Goal: Transaction & Acquisition: Subscribe to service/newsletter

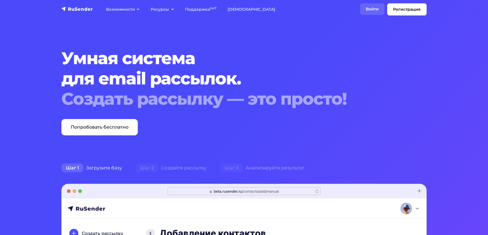
click at [360, 11] on link "Войти" at bounding box center [372, 9] width 24 height 12
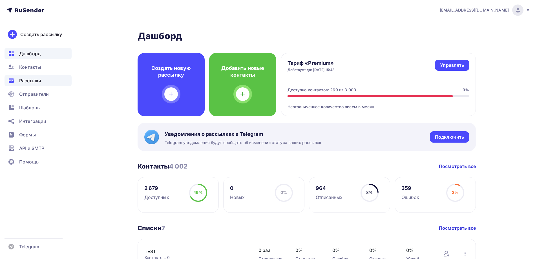
click at [29, 82] on span "Рассылки" at bounding box center [30, 80] width 22 height 7
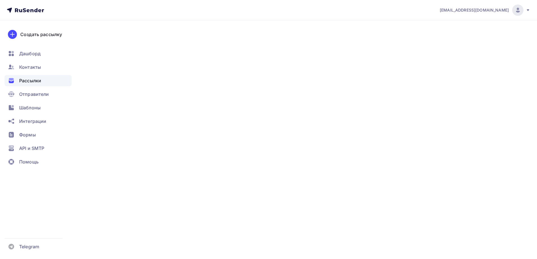
click at [29, 82] on span "Рассылки" at bounding box center [30, 80] width 22 height 7
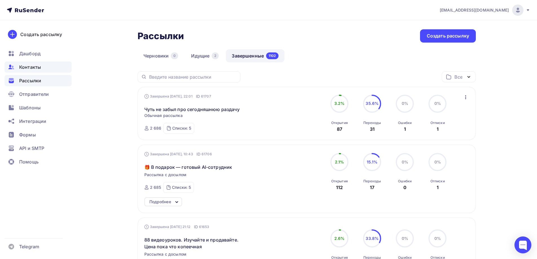
click at [29, 67] on span "Контакты" at bounding box center [30, 67] width 22 height 7
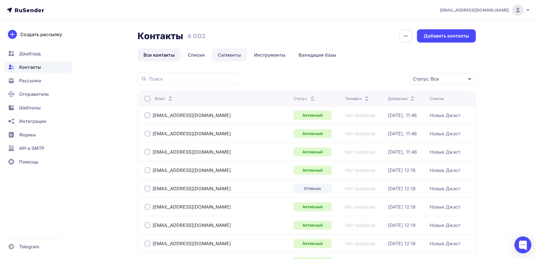
click at [228, 57] on link "Сегменты" at bounding box center [229, 54] width 35 height 13
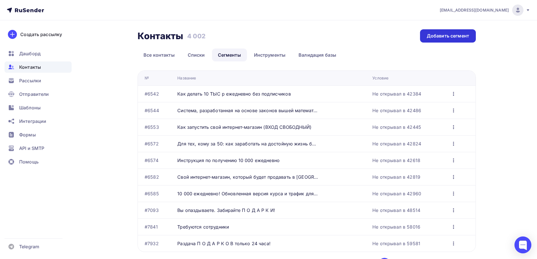
click at [459, 35] on div "Добавить сегмент" at bounding box center [448, 36] width 42 height 6
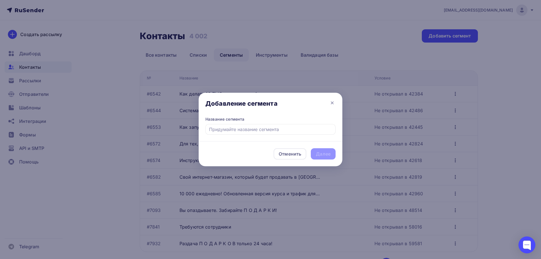
click at [251, 130] on input "text" at bounding box center [271, 129] width 130 height 11
type input "Чуть не забыл про сегодняшнюю раздачу"
click at [319, 154] on div "Далее" at bounding box center [323, 154] width 15 height 6
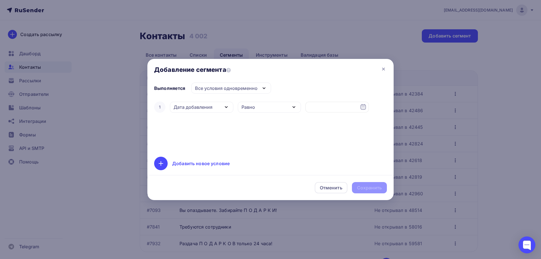
click at [228, 107] on icon "button" at bounding box center [226, 107] width 7 height 7
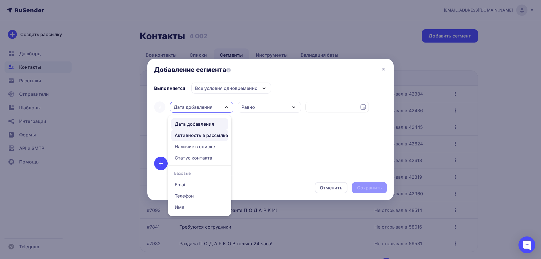
click at [216, 137] on div "Активность в рассылке" at bounding box center [201, 135] width 53 height 7
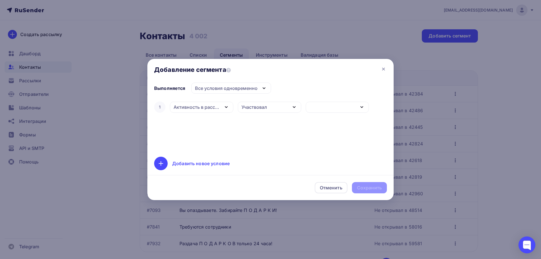
click at [268, 107] on div "Участвовал" at bounding box center [269, 107] width 63 height 11
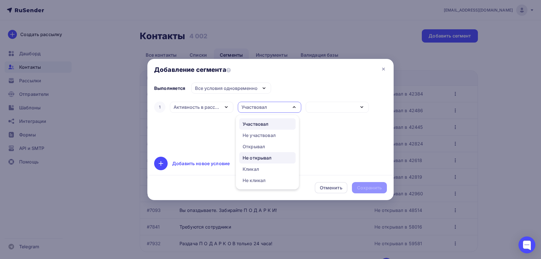
click at [264, 159] on div "Не открывал" at bounding box center [257, 158] width 29 height 7
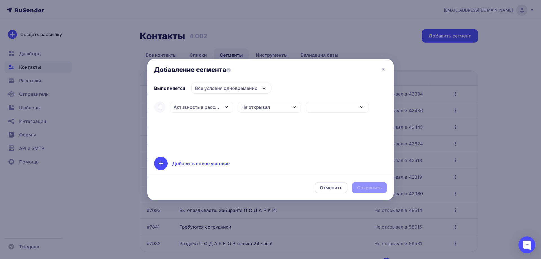
click at [348, 109] on div "button" at bounding box center [337, 107] width 63 height 11
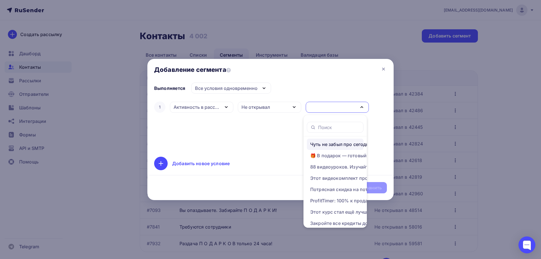
click at [340, 146] on div "Чуть не забыл про сегодняшнюю раздачу" at bounding box center [355, 144] width 90 height 7
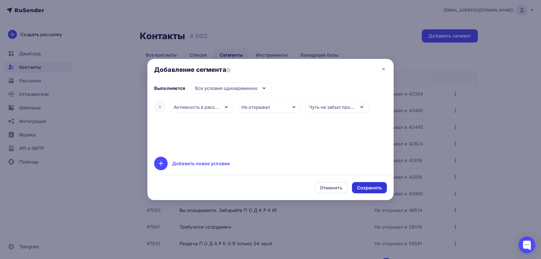
click at [368, 190] on div "Сохранить" at bounding box center [369, 188] width 25 height 6
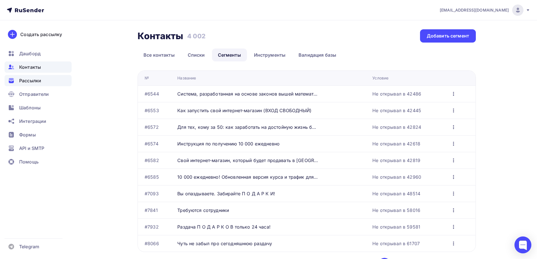
click at [25, 81] on span "Рассылки" at bounding box center [30, 80] width 22 height 7
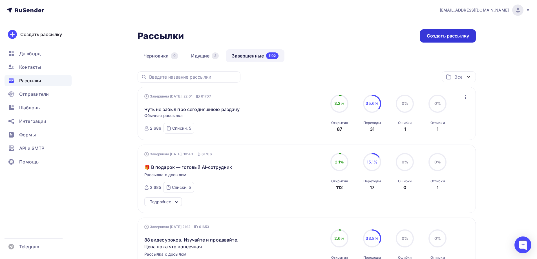
click at [449, 39] on div "Создать рассылку" at bounding box center [448, 36] width 42 height 6
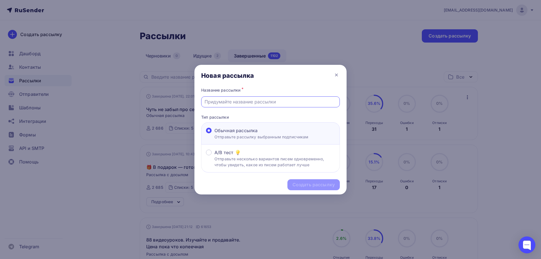
click at [253, 102] on input "text" at bounding box center [271, 101] width 132 height 7
type input "Чуть не забыл про сегодняшнюю раздачу"
drag, startPoint x: 305, startPoint y: 101, endPoint x: 211, endPoint y: 101, distance: 93.3
click at [194, 101] on div "Новая рассылка Название рассылки * Чуть не забыл про сегодняшнюю раздачу Тип ра…" at bounding box center [270, 129] width 541 height 259
click at [311, 187] on div "Создать рассылку" at bounding box center [314, 185] width 42 height 6
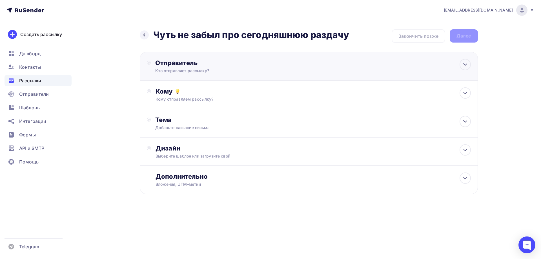
click at [185, 69] on div "Кто отправляет рассылку?" at bounding box center [210, 71] width 110 height 6
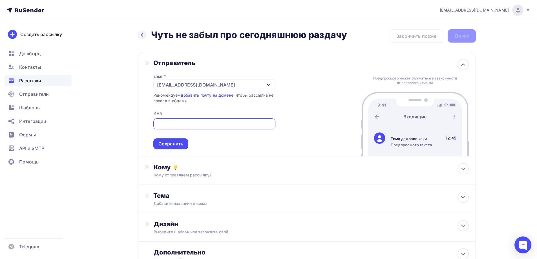
click at [181, 84] on div "[EMAIL_ADDRESS][DOMAIN_NAME]" at bounding box center [196, 84] width 78 height 7
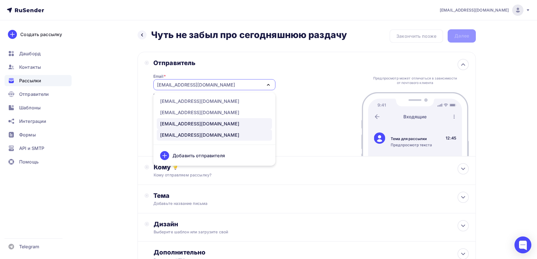
click at [175, 121] on div "[EMAIL_ADDRESS][DOMAIN_NAME]" at bounding box center [199, 123] width 79 height 7
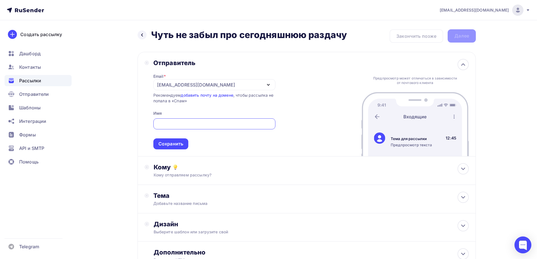
click at [173, 123] on input "text" at bounding box center [214, 124] width 116 height 7
type input "[PERSON_NAME]"
click at [167, 145] on div "Сохранить" at bounding box center [170, 144] width 25 height 6
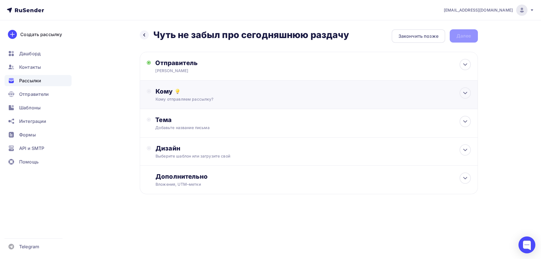
click at [171, 91] on div "Кому" at bounding box center [313, 91] width 315 height 8
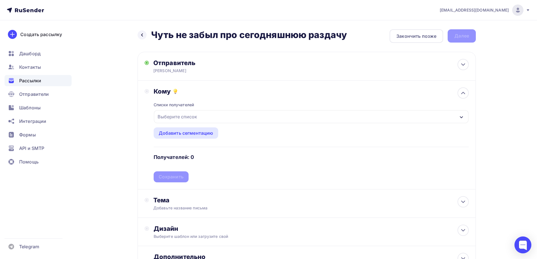
click at [183, 118] on div "Выберите список" at bounding box center [177, 117] width 44 height 10
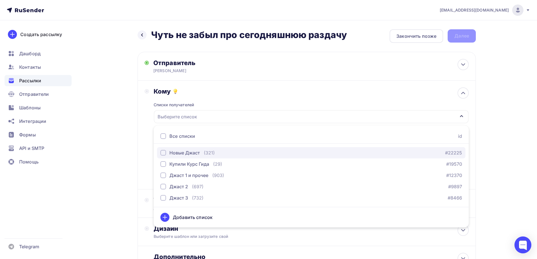
click at [165, 153] on div "button" at bounding box center [163, 153] width 6 height 6
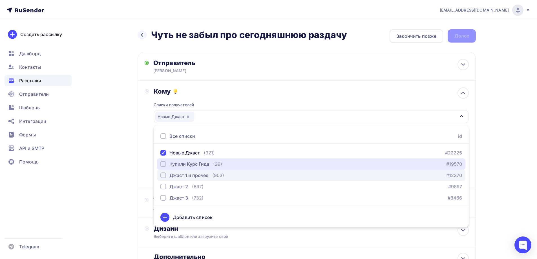
drag, startPoint x: 163, startPoint y: 163, endPoint x: 163, endPoint y: 171, distance: 8.8
click at [163, 163] on div "button" at bounding box center [163, 164] width 6 height 6
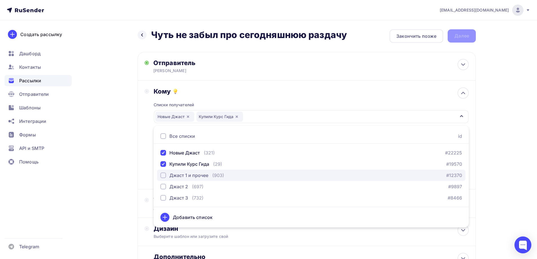
drag, startPoint x: 163, startPoint y: 174, endPoint x: 163, endPoint y: 181, distance: 6.8
click at [163, 175] on div "button" at bounding box center [163, 176] width 6 height 6
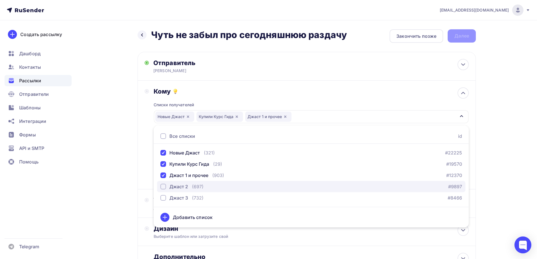
drag, startPoint x: 163, startPoint y: 185, endPoint x: 162, endPoint y: 189, distance: 4.0
click at [163, 186] on div "button" at bounding box center [163, 187] width 6 height 6
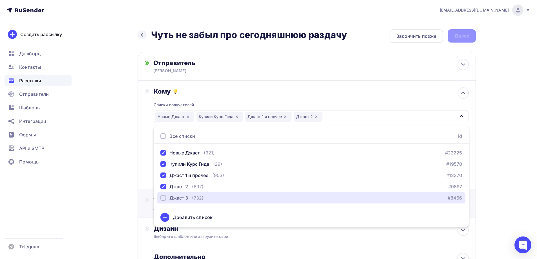
drag, startPoint x: 164, startPoint y: 197, endPoint x: 150, endPoint y: 198, distance: 13.4
click at [163, 197] on div "button" at bounding box center [163, 198] width 6 height 6
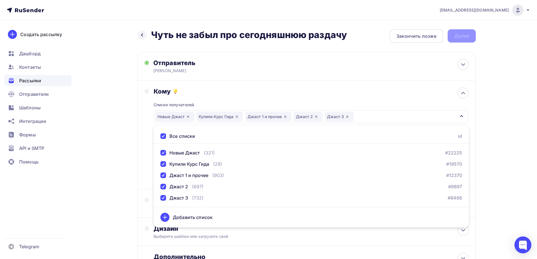
click at [108, 188] on div "Назад Чуть не забыл про сегодняшнюю раздачу Чуть не забыл про сегодняшнюю разда…" at bounding box center [269, 165] width 462 height 291
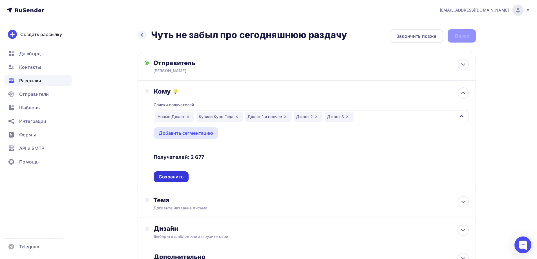
click at [171, 176] on div "Сохранить" at bounding box center [171, 177] width 25 height 6
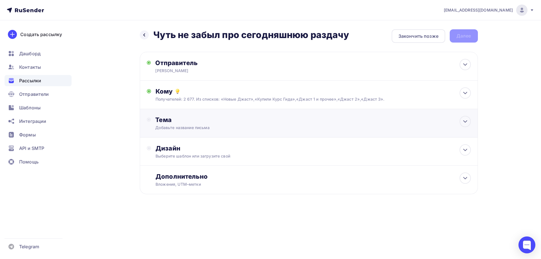
click at [169, 126] on div "Добавьте название письма" at bounding box center [205, 128] width 100 height 6
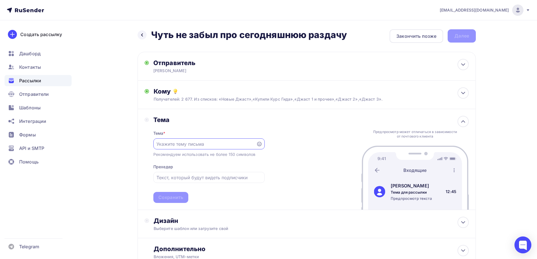
paste input "Чуть не забыл про сегодняшнюю раздачу"
type input "Чуть не забыл про сегодняшнюю раздачу"
click at [168, 197] on div "Сохранить" at bounding box center [170, 197] width 25 height 6
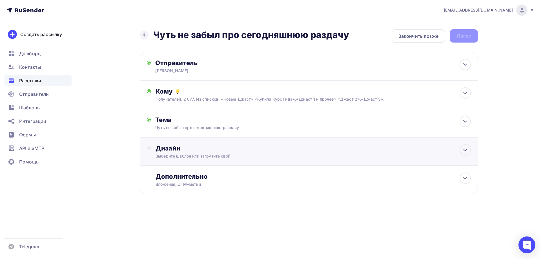
click at [167, 155] on div "Выберите шаблон или загрузите свой" at bounding box center [298, 156] width 284 height 6
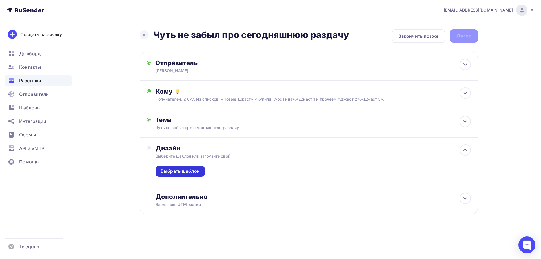
click at [169, 173] on div "Выбрать шаблон" at bounding box center [180, 171] width 39 height 6
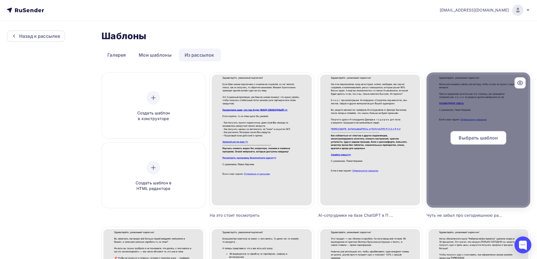
click at [482, 134] on div "Выбрать шаблон" at bounding box center [479, 138] width 56 height 14
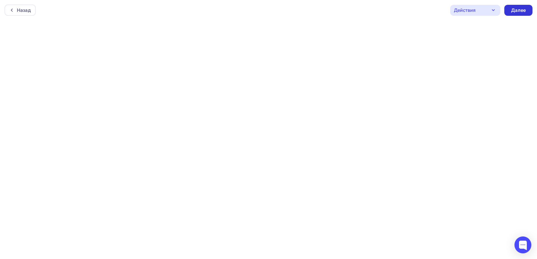
click at [519, 12] on div "Далее" at bounding box center [518, 10] width 15 height 6
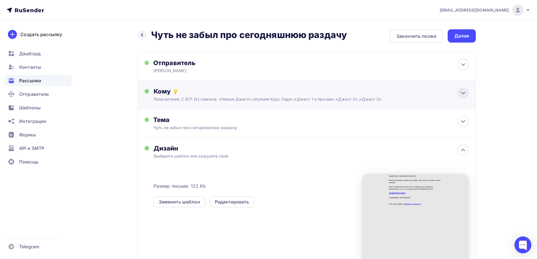
click at [463, 92] on icon at bounding box center [463, 93] width 7 height 7
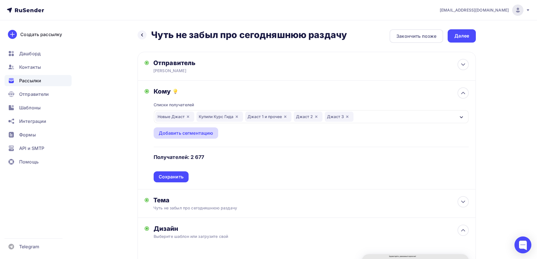
click at [188, 135] on div "Добавить сегментацию" at bounding box center [186, 133] width 55 height 7
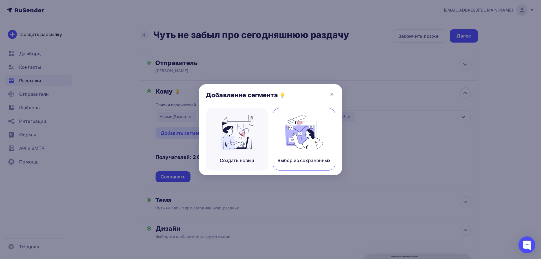
click at [295, 142] on img at bounding box center [304, 133] width 38 height 36
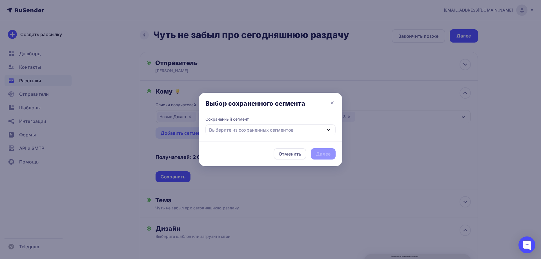
click at [281, 130] on div "Выберите из сохраненных сегментов" at bounding box center [251, 130] width 85 height 7
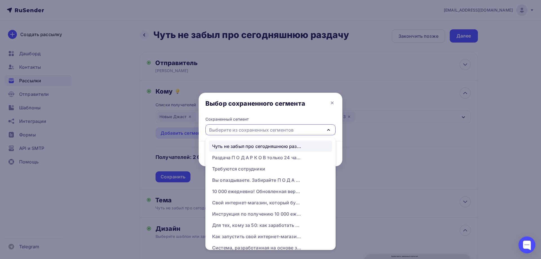
click at [270, 145] on div "Чуть не забыл про сегодняшнюю раздачу" at bounding box center [257, 146] width 90 height 7
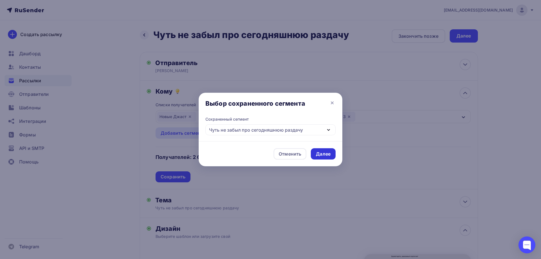
click at [328, 153] on div "Далее" at bounding box center [323, 154] width 15 height 6
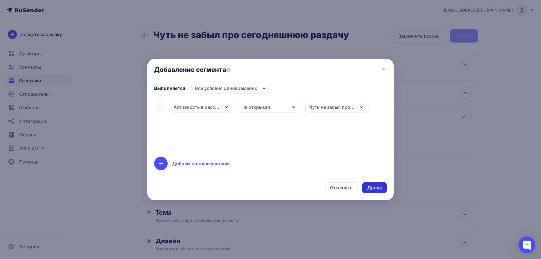
click at [372, 186] on div "Далее" at bounding box center [374, 188] width 15 height 6
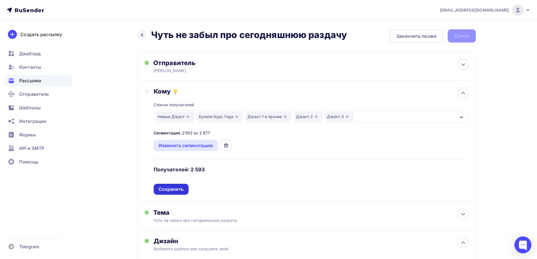
click at [168, 191] on div "Сохранить" at bounding box center [171, 189] width 25 height 6
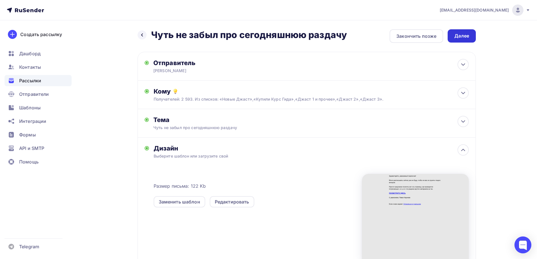
click at [463, 36] on div "Далее" at bounding box center [462, 36] width 15 height 6
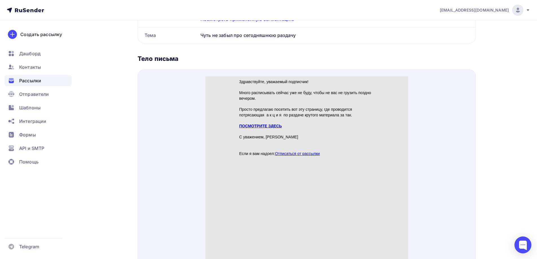
scroll to position [197, 0]
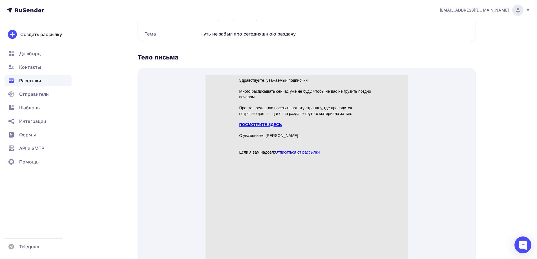
click at [272, 117] on link "ПОСМОТРИТЕ ЗДЕСЬ" at bounding box center [260, 118] width 43 height 5
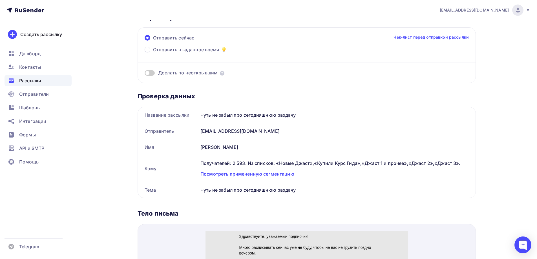
scroll to position [0, 0]
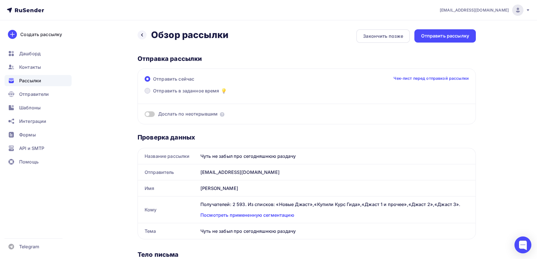
click at [147, 91] on span at bounding box center [148, 91] width 6 height 6
click at [153, 94] on input "Отправить в заданное время" at bounding box center [153, 94] width 0 height 0
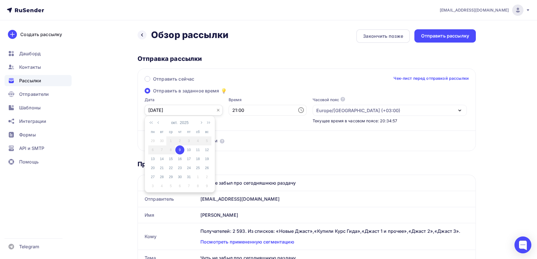
click at [168, 111] on input "[DATE]" at bounding box center [184, 110] width 78 height 11
click at [190, 151] on div "10" at bounding box center [188, 149] width 9 height 5
type input "[DATE]"
click at [238, 110] on input "21:00" at bounding box center [268, 110] width 78 height 11
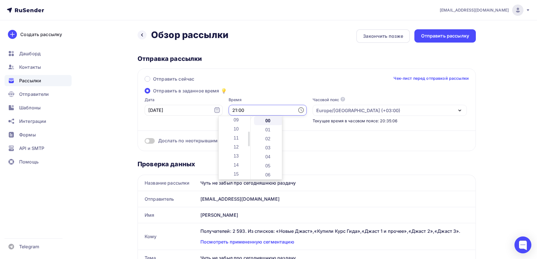
scroll to position [85, 0]
click at [233, 143] on li "12" at bounding box center [236, 144] width 29 height 9
type input "12:00"
click at [323, 138] on div "Дослать по неоткрывшим" at bounding box center [307, 141] width 324 height 6
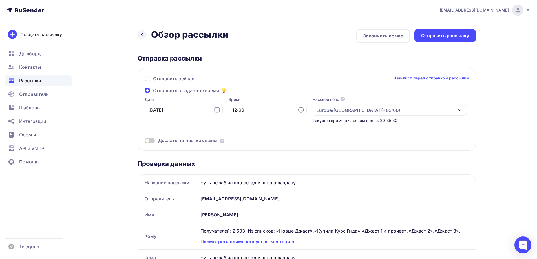
scroll to position [0, 0]
click at [445, 35] on div "Отправить рассылку" at bounding box center [445, 36] width 48 height 6
